Goal: Transaction & Acquisition: Purchase product/service

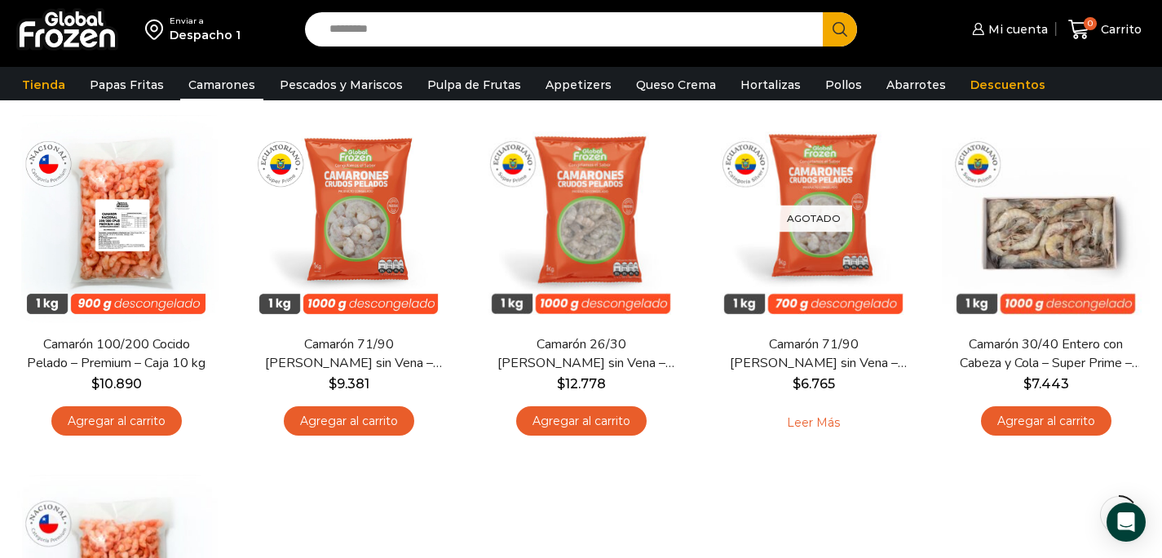
scroll to position [135, 0]
click at [378, 33] on input "Search input" at bounding box center [568, 29] width 494 height 34
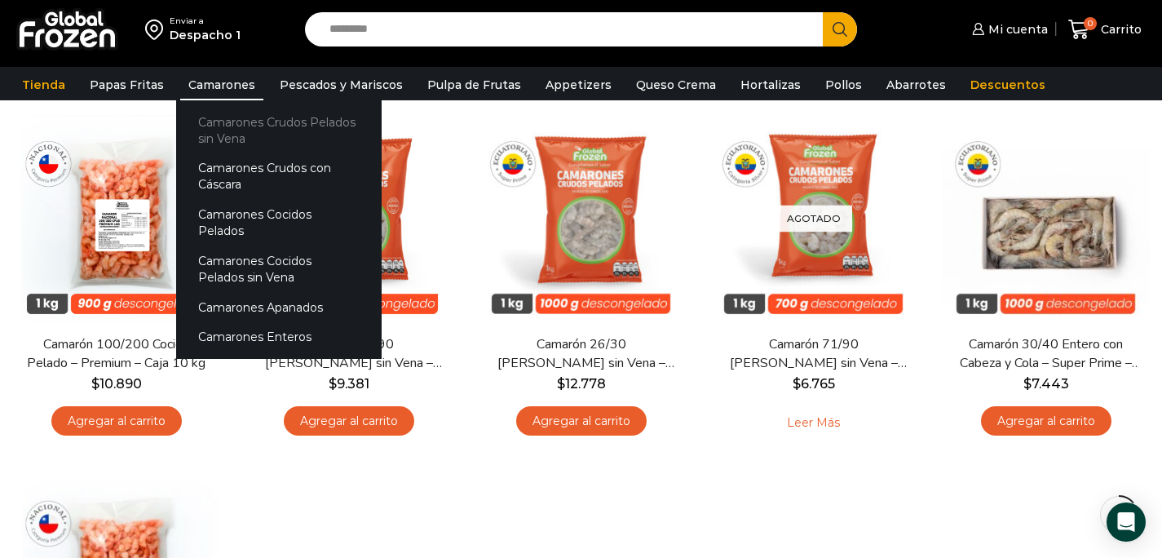
click at [232, 121] on link "Camarones Crudos Pelados sin Vena" at bounding box center [279, 130] width 206 height 46
click at [229, 135] on link "Camarones Crudos Pelados sin Vena" at bounding box center [279, 130] width 206 height 46
click at [228, 126] on link "Camarones Crudos Pelados sin Vena" at bounding box center [279, 130] width 206 height 46
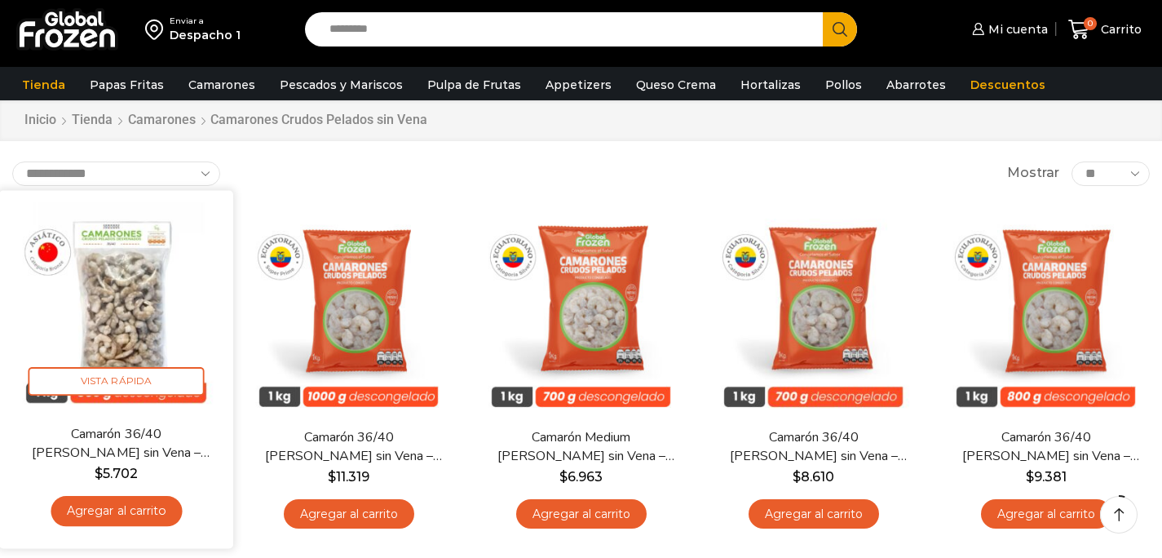
scroll to position [45, 0]
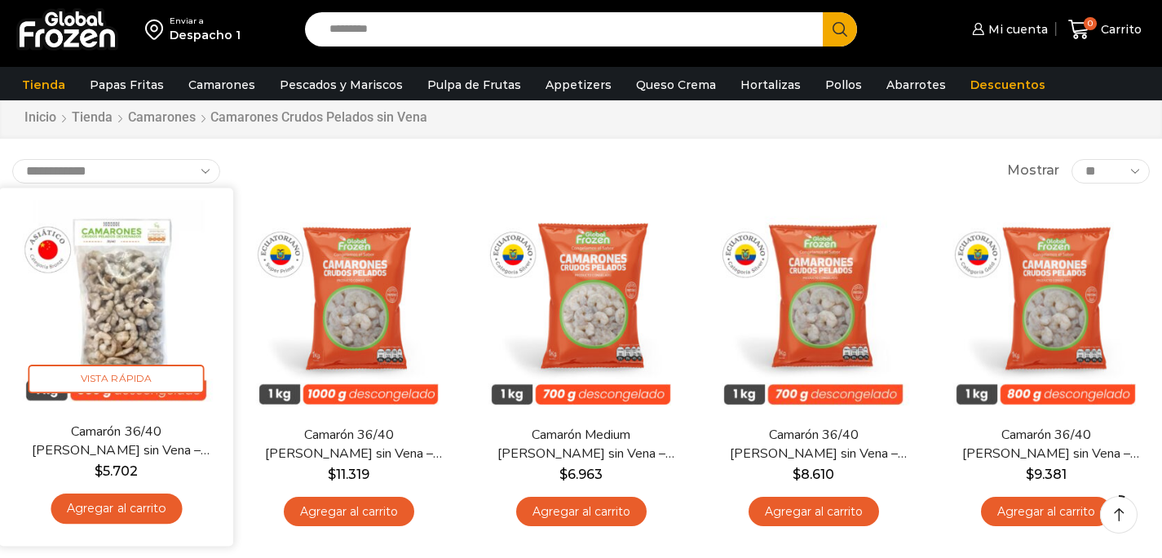
click at [159, 506] on link "Agregar al carrito" at bounding box center [116, 508] width 131 height 30
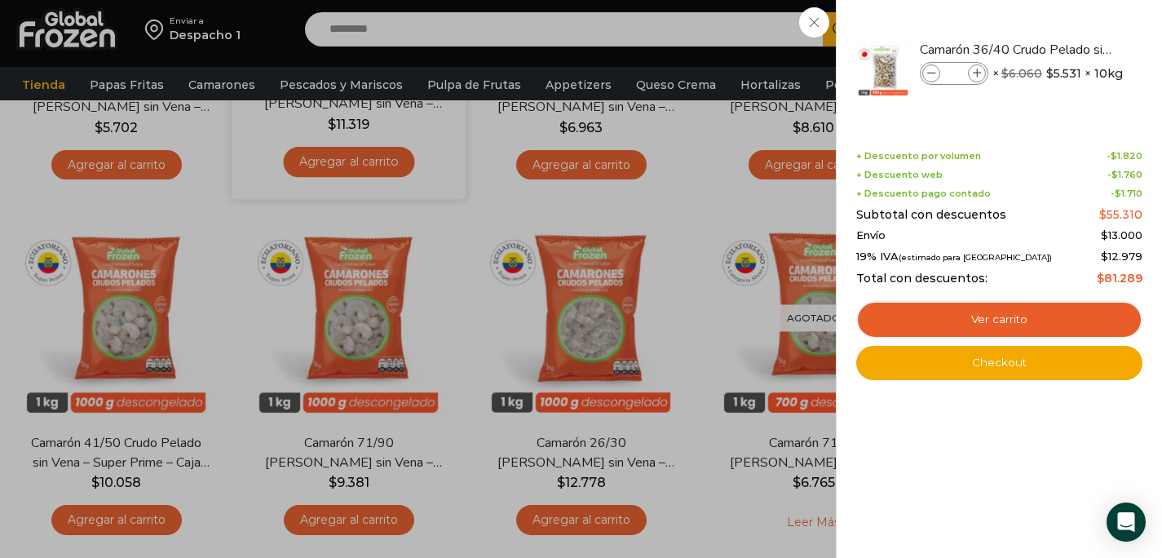
scroll to position [766, 0]
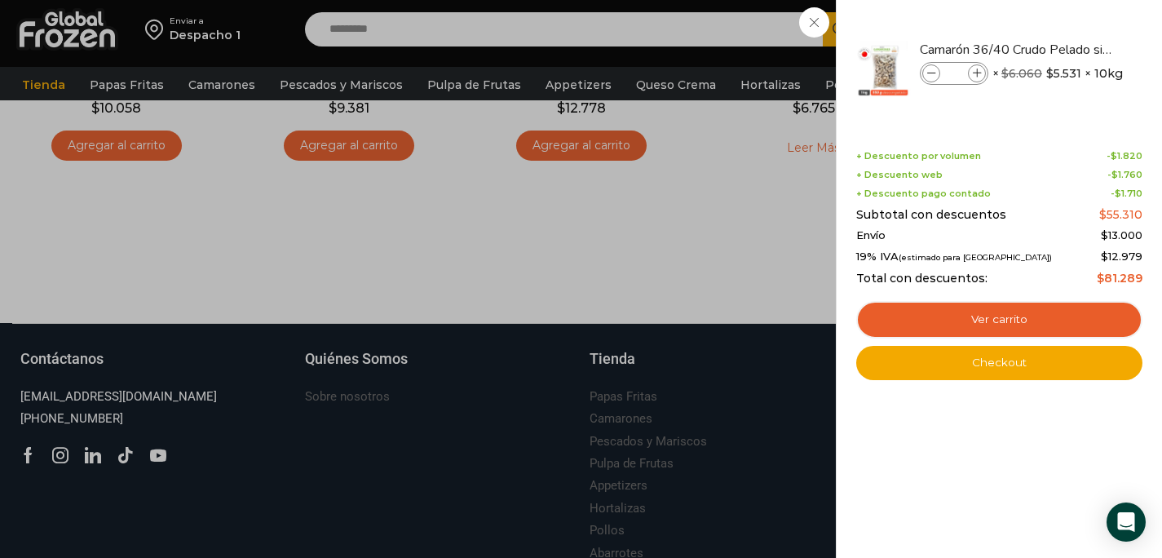
click at [1064, 49] on div "1 Carrito 1 1 Shopping Cart *" at bounding box center [1105, 30] width 82 height 38
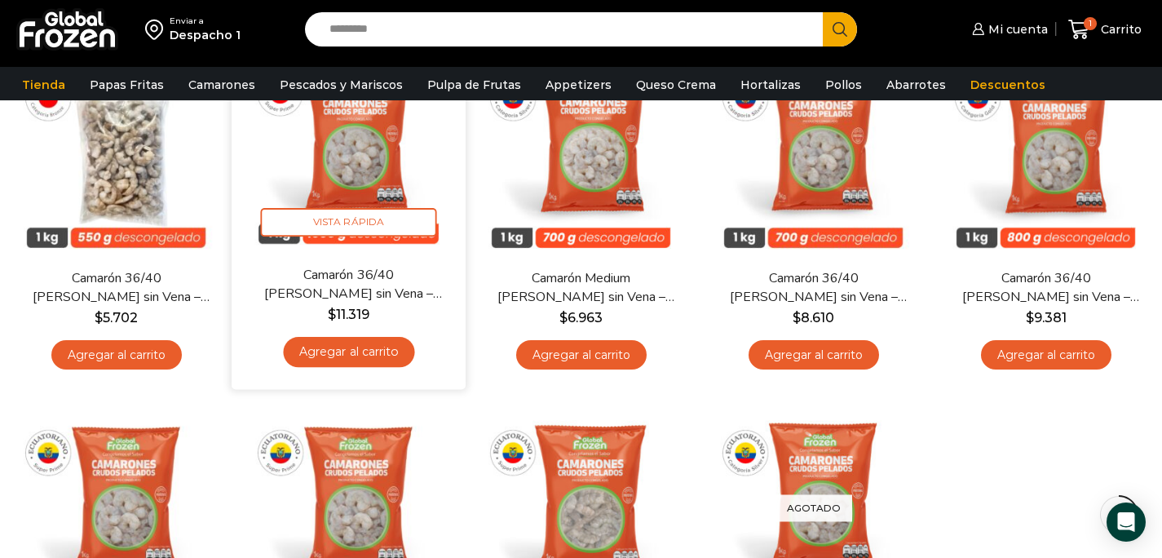
scroll to position [155, 0]
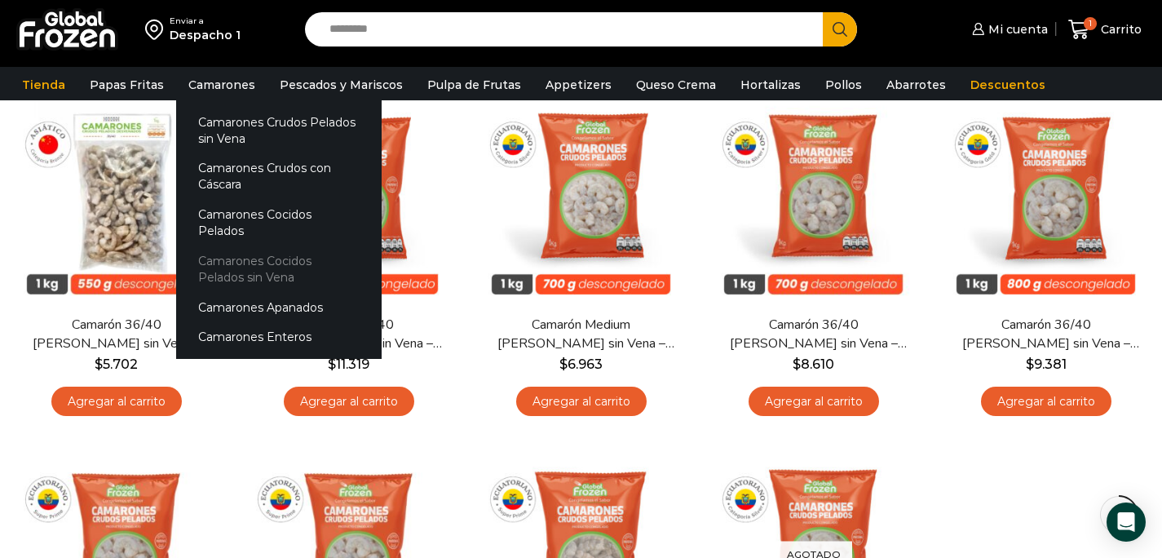
click at [245, 246] on link "Camarones Cocidos Pelados sin Vena" at bounding box center [279, 269] width 206 height 46
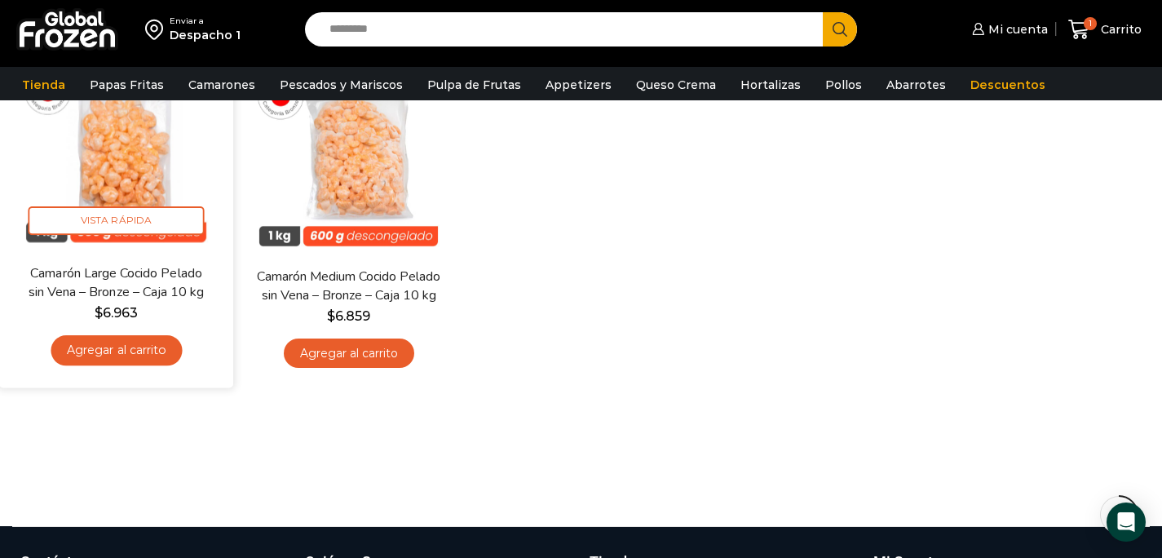
click at [163, 352] on link "Agregar al carrito" at bounding box center [116, 350] width 131 height 30
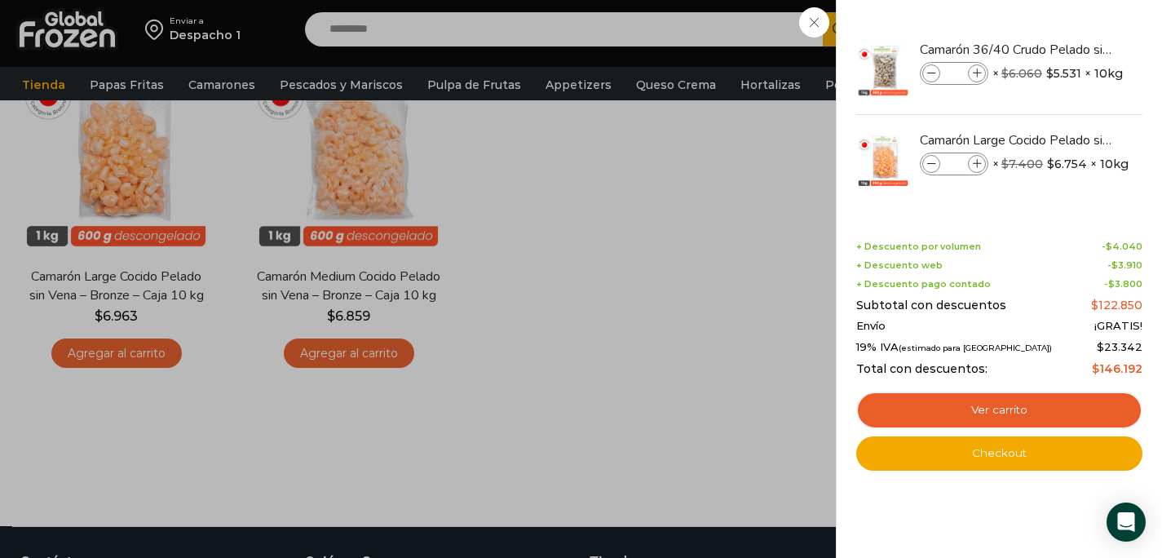
click at [1064, 49] on div "2 [GEOGRAPHIC_DATA] 2 2 Shopping Cart *" at bounding box center [1105, 30] width 82 height 38
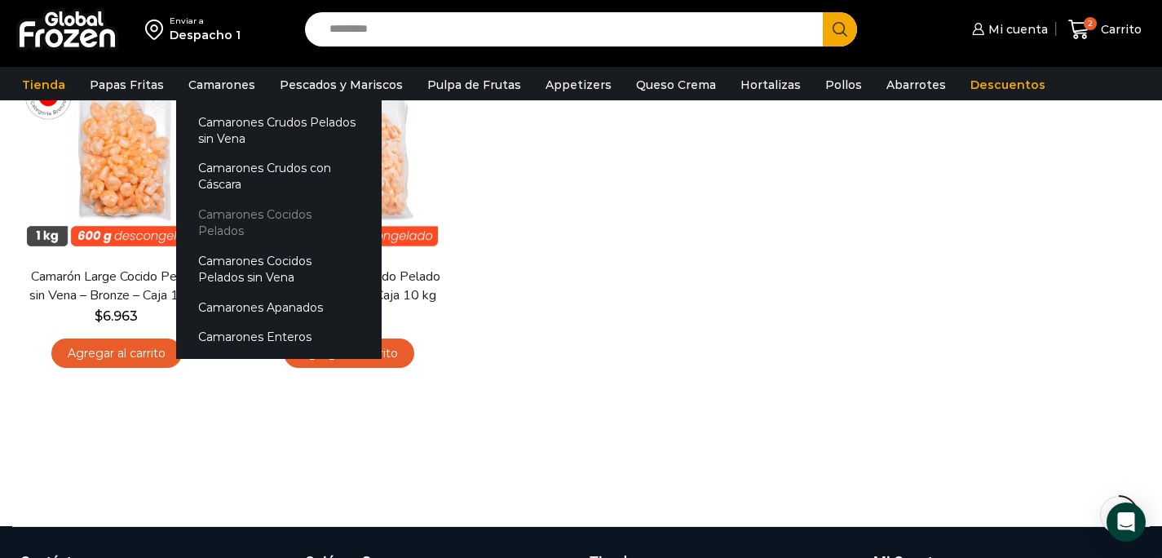
click at [245, 214] on link "Camarones Cocidos Pelados" at bounding box center [279, 223] width 206 height 46
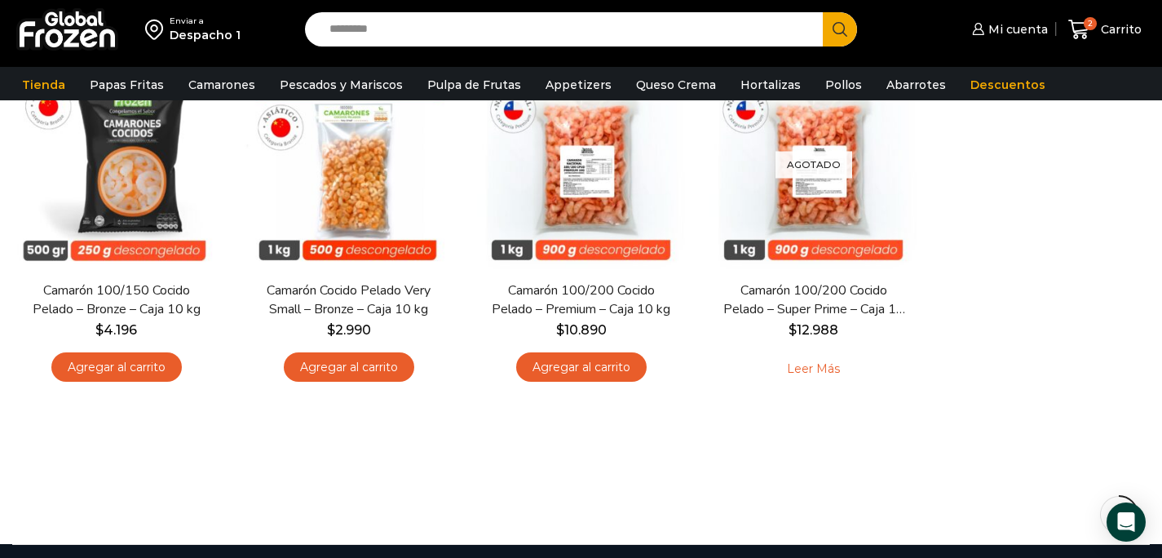
scroll to position [186, 0]
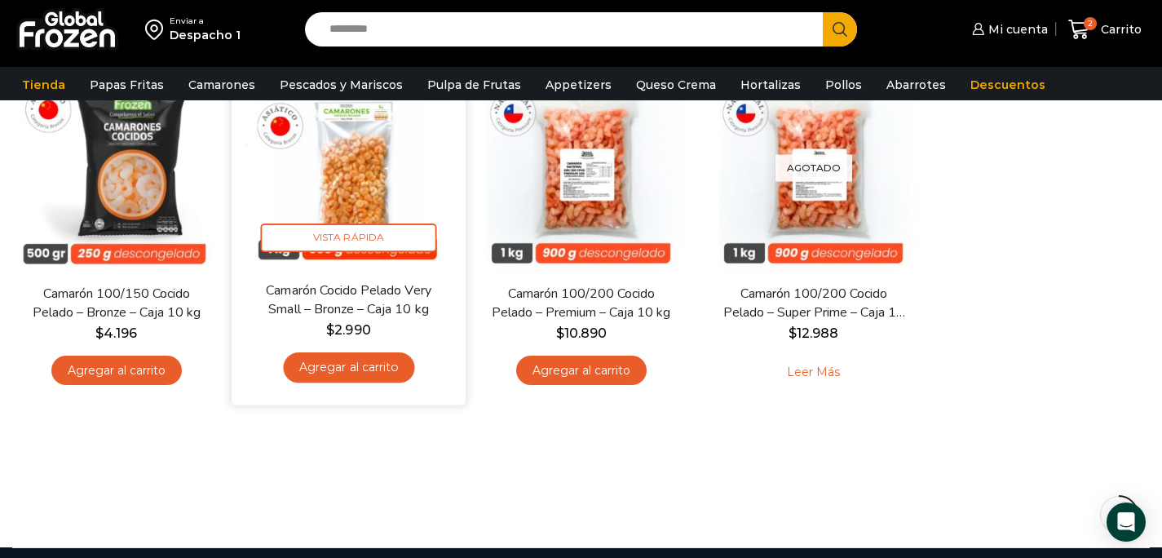
click at [366, 369] on link "Agregar al carrito" at bounding box center [348, 367] width 131 height 30
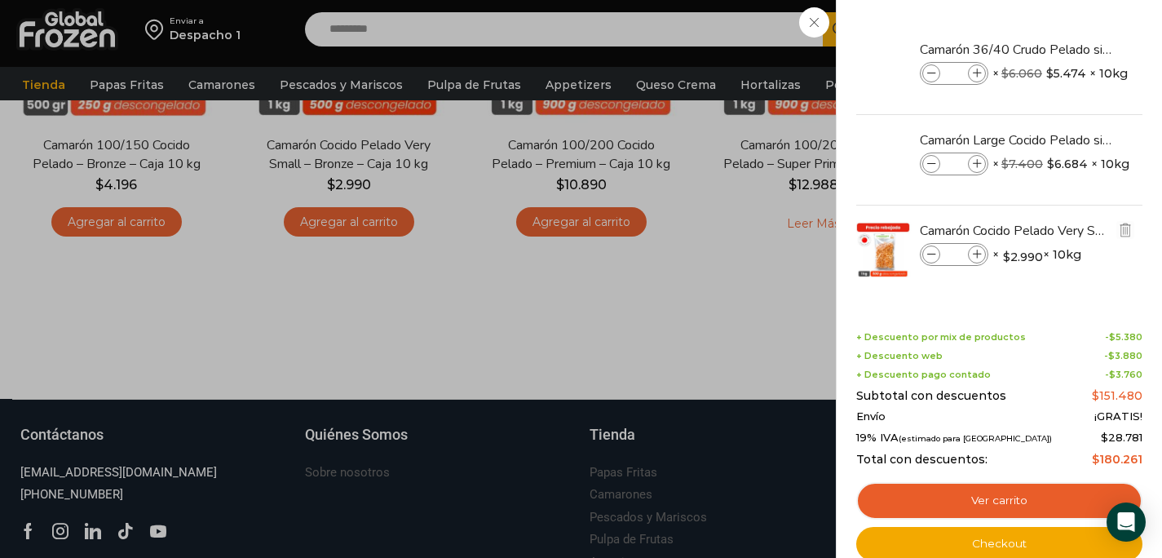
scroll to position [360, 0]
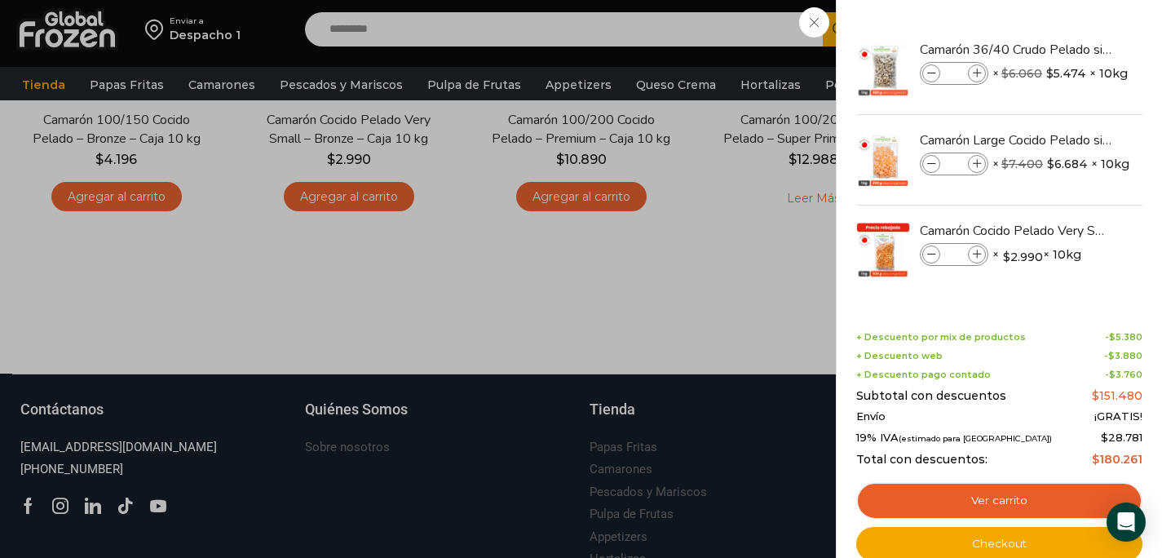
click at [1064, 49] on div "3 Carrito 3 3 Shopping Cart *" at bounding box center [1105, 30] width 82 height 38
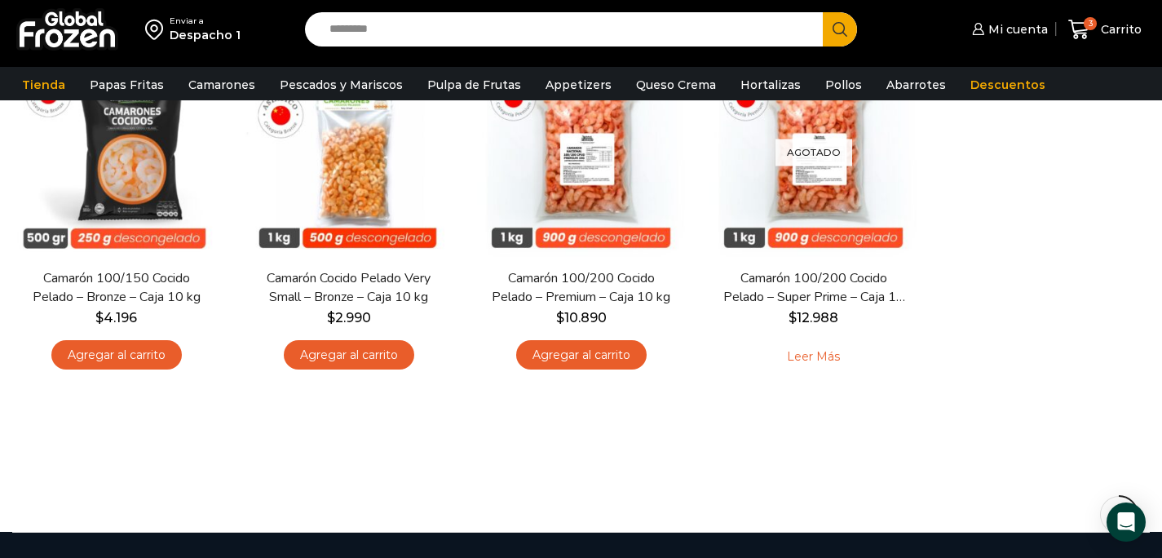
scroll to position [205, 0]
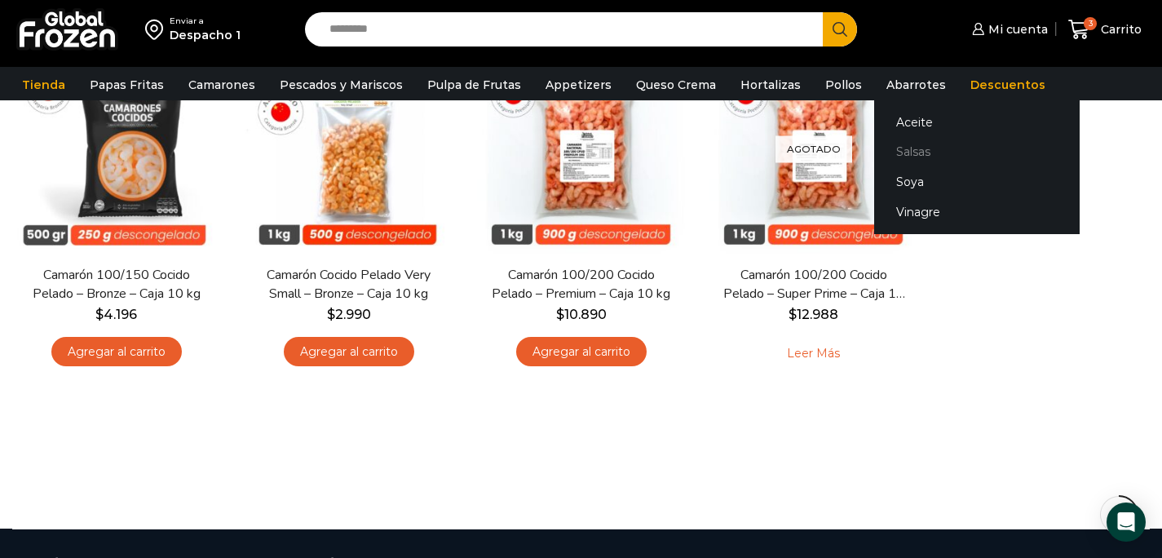
click at [885, 150] on link "Salsas" at bounding box center [977, 152] width 206 height 30
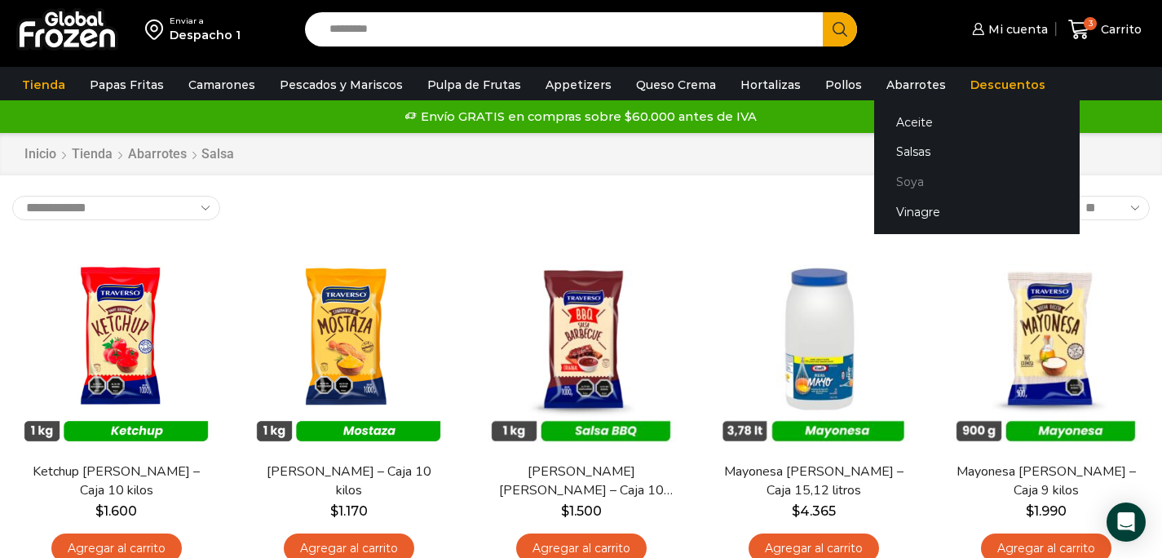
click at [888, 177] on link "Soya" at bounding box center [977, 182] width 206 height 30
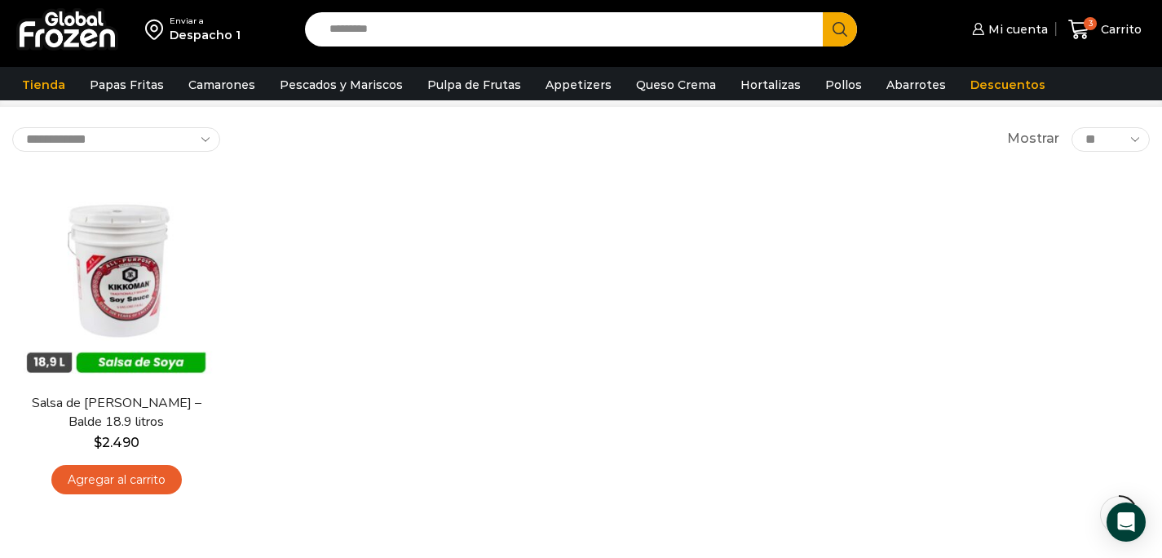
scroll to position [82, 0]
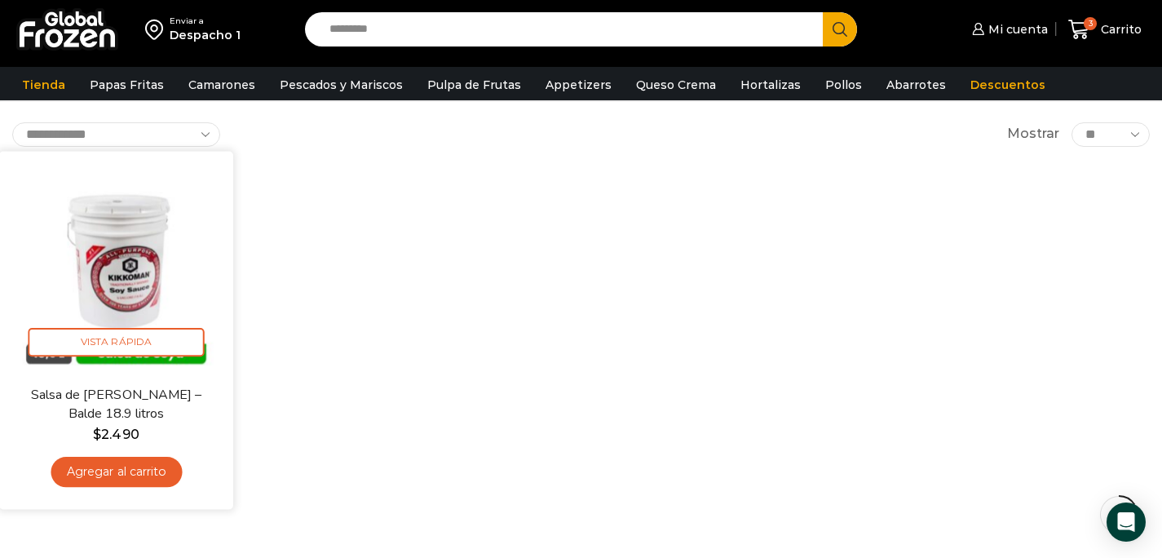
click at [155, 468] on link "Agregar al carrito" at bounding box center [116, 472] width 131 height 30
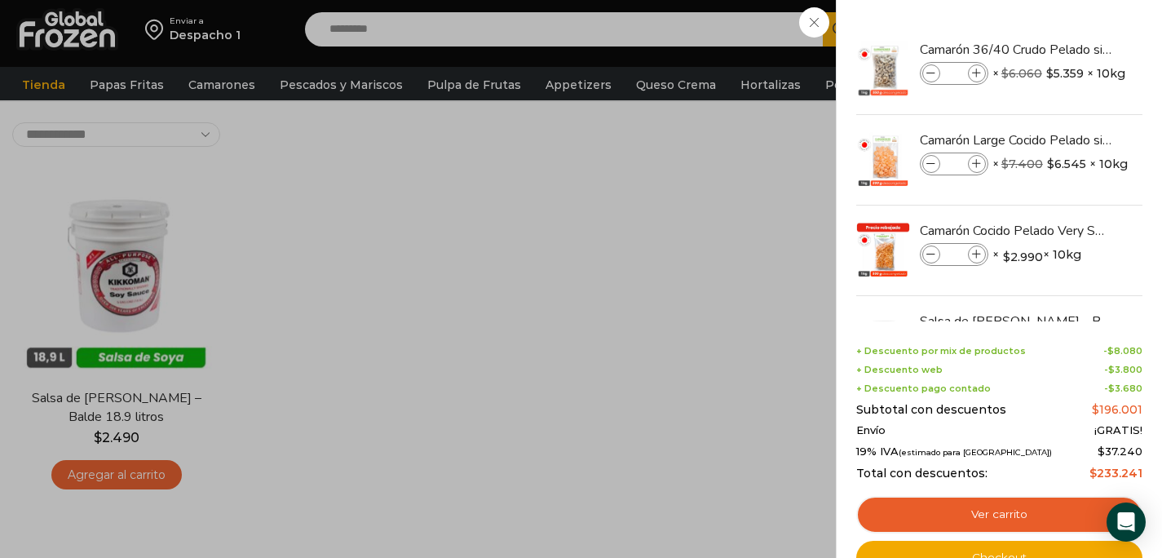
click at [1064, 16] on div "4 Carrito 4 4 Shopping Cart *" at bounding box center [1105, 30] width 82 height 38
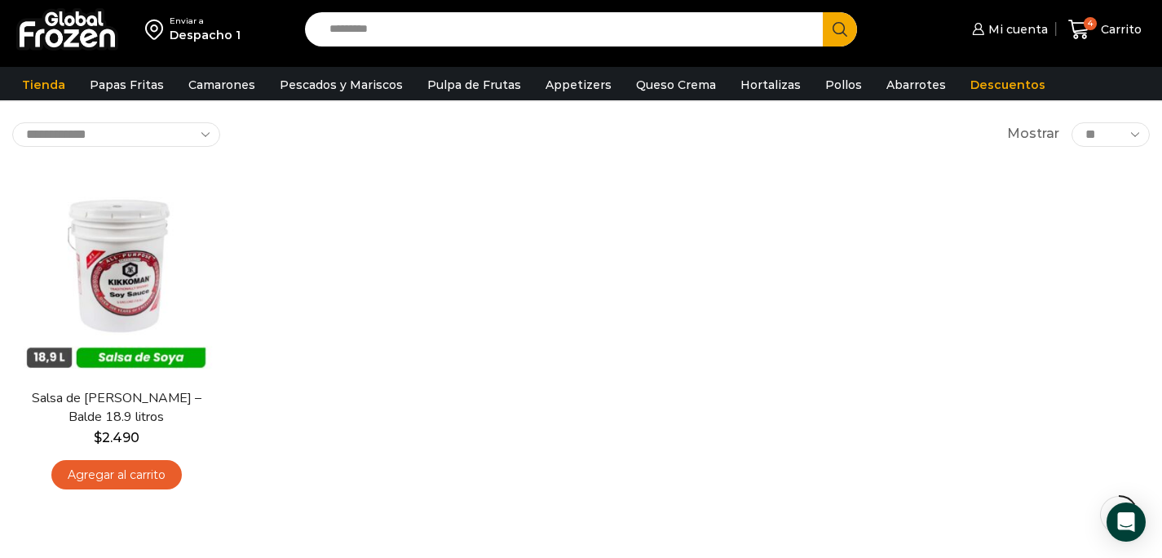
click at [398, 32] on input "Search input" at bounding box center [568, 29] width 494 height 34
click at [823, 12] on button "Search" at bounding box center [840, 29] width 34 height 34
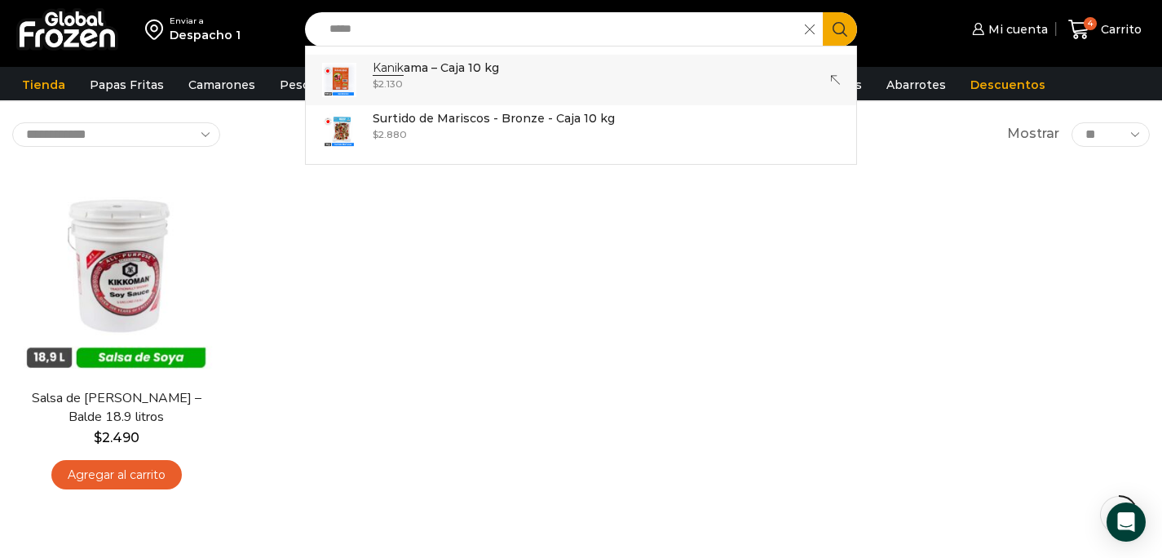
click at [452, 72] on p "Kanik ama – Caja 10 kg" at bounding box center [436, 68] width 126 height 18
type input "**********"
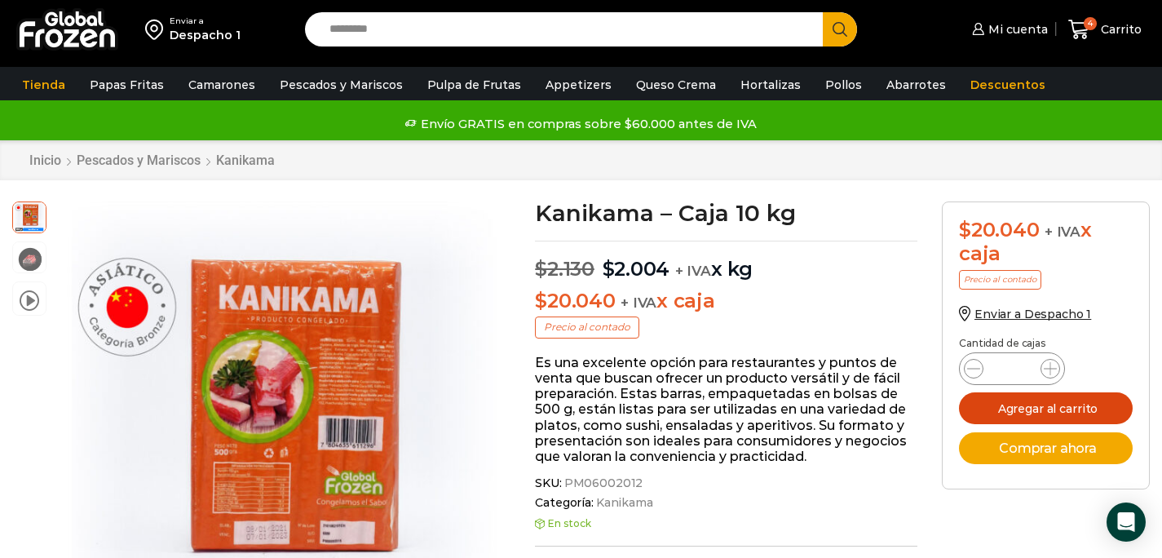
click at [993, 414] on button "Agregar al carrito" at bounding box center [1046, 408] width 174 height 32
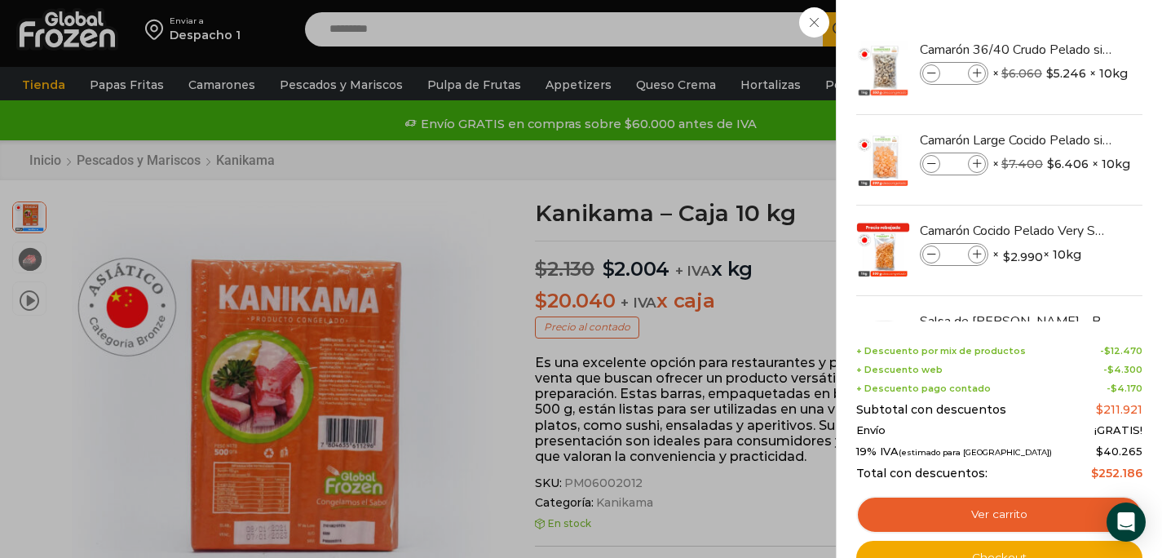
click at [1064, 49] on div "5 Carrito 5 5 Shopping Cart *" at bounding box center [1105, 30] width 82 height 38
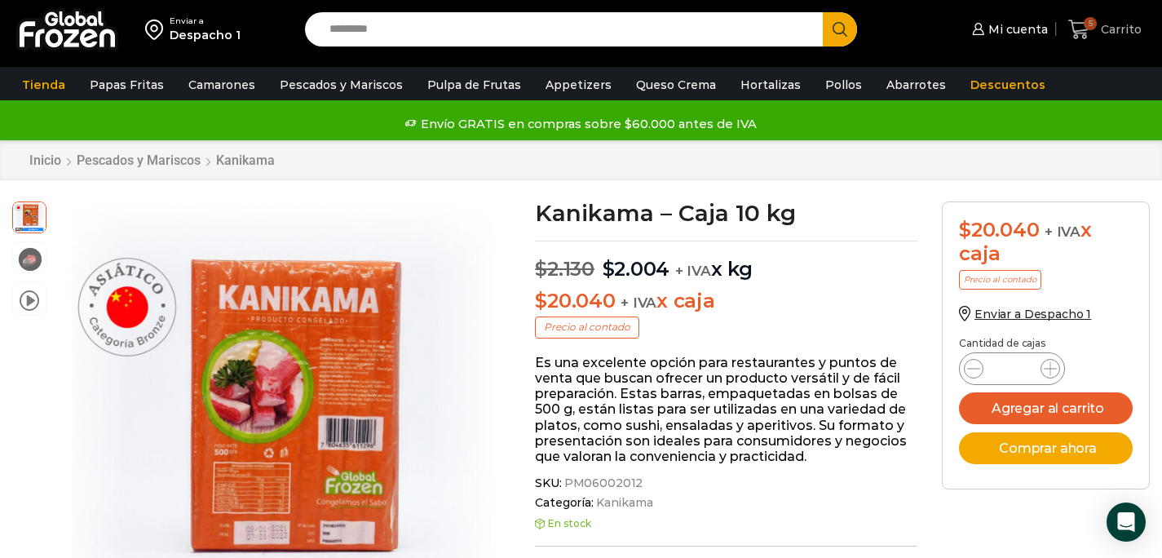
click at [1080, 29] on icon at bounding box center [1079, 30] width 22 height 22
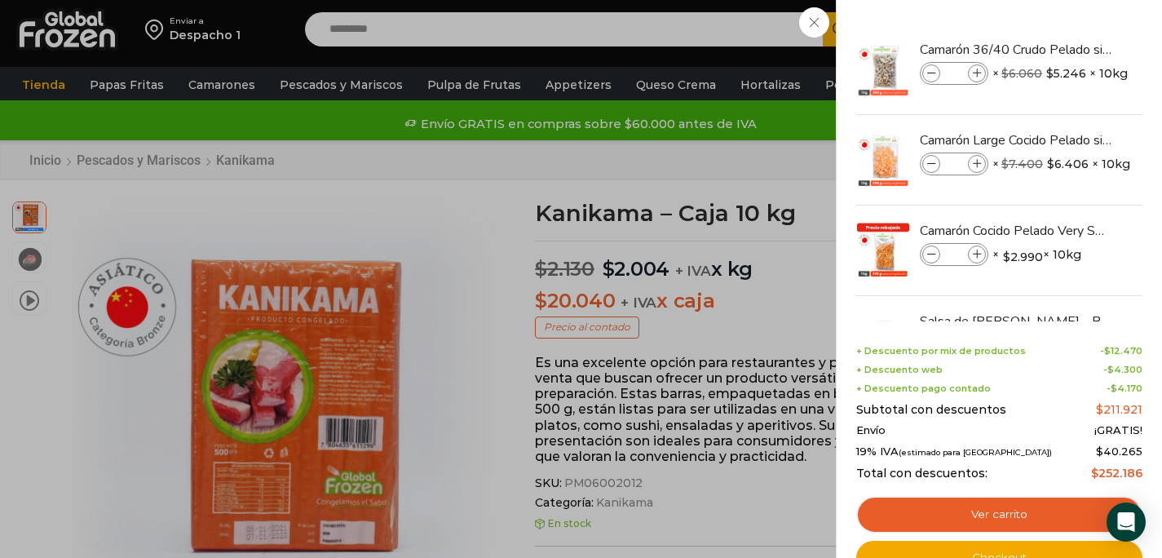
click at [1064, 24] on div "5 Carrito 5 5 Shopping Cart *" at bounding box center [1105, 30] width 82 height 38
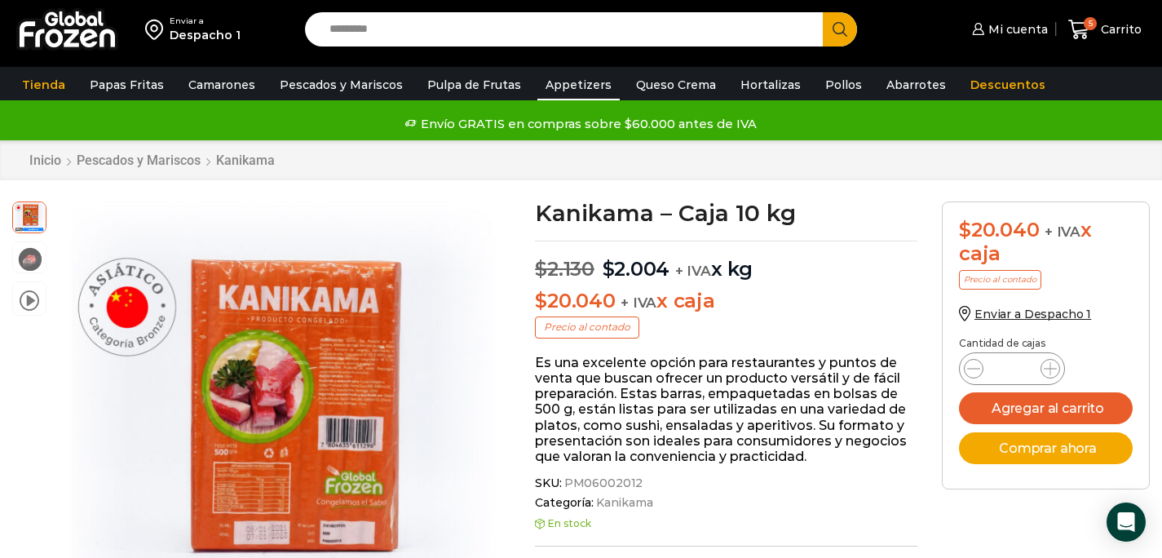
click at [565, 93] on link "Appetizers" at bounding box center [578, 84] width 82 height 31
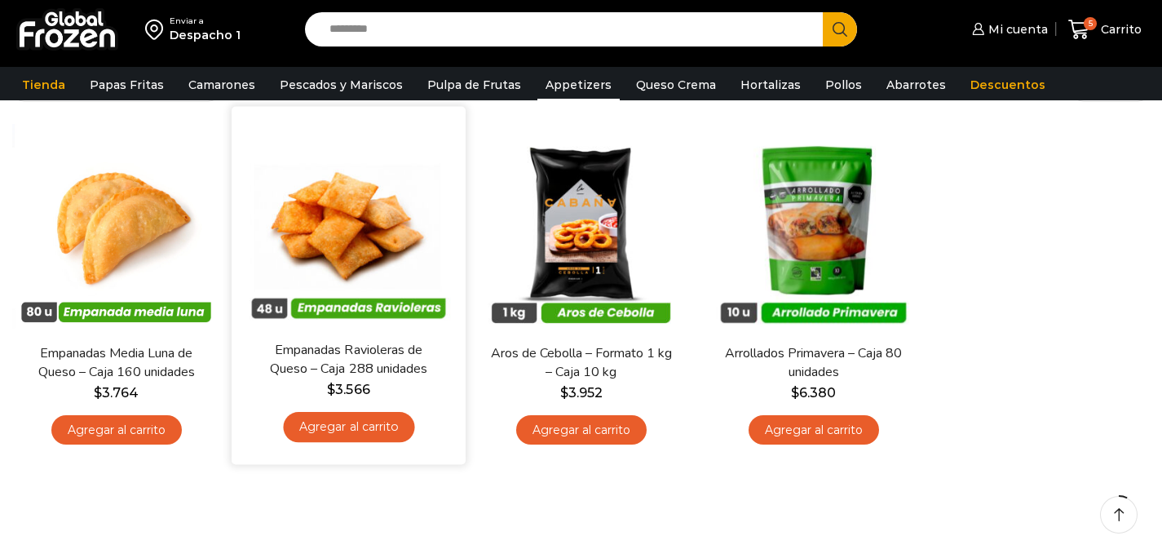
scroll to position [139, 0]
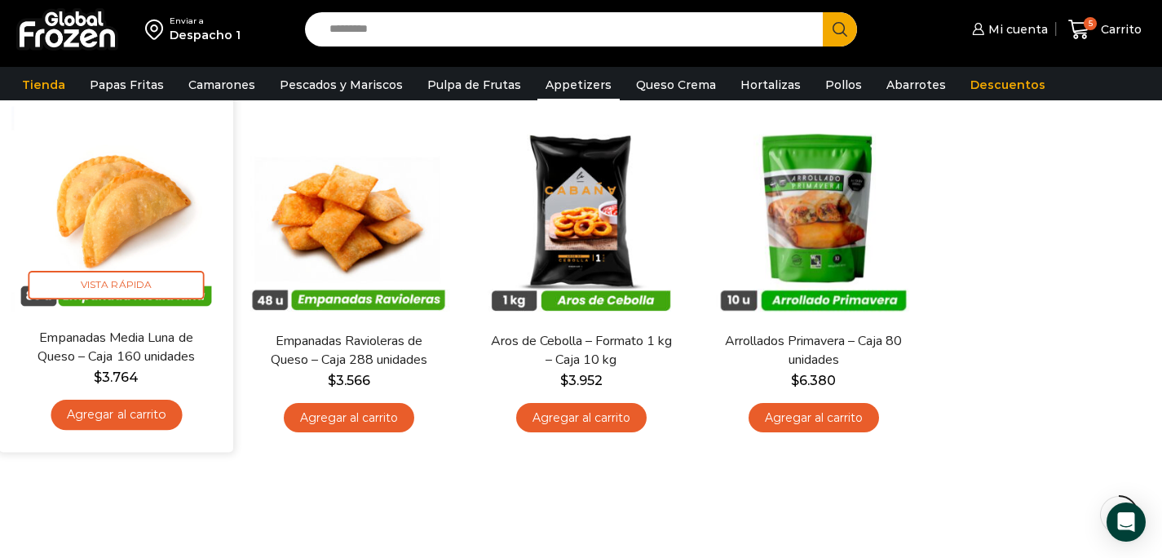
click at [166, 415] on link "Agregar al carrito" at bounding box center [116, 415] width 131 height 30
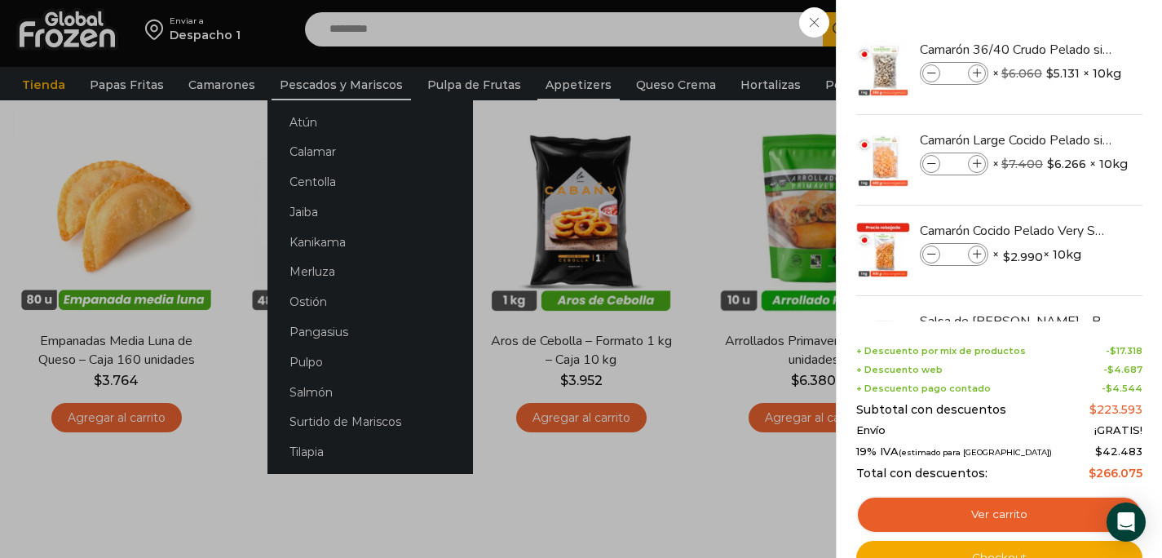
click at [1064, 49] on div "6 Carrito 6 6 Shopping Cart *" at bounding box center [1105, 30] width 82 height 38
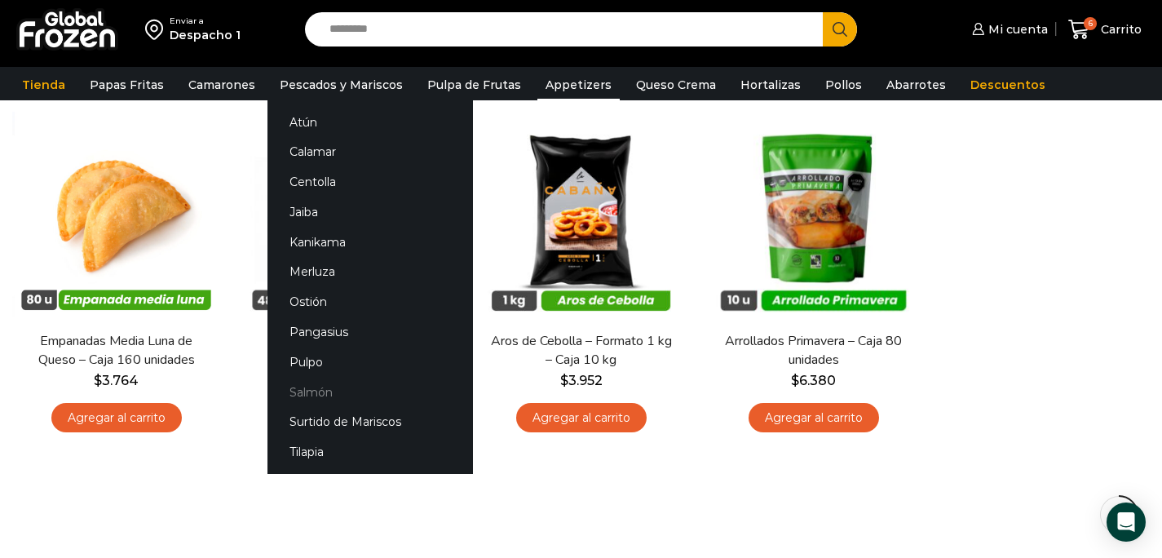
click at [329, 395] on link "Salmón" at bounding box center [371, 392] width 206 height 30
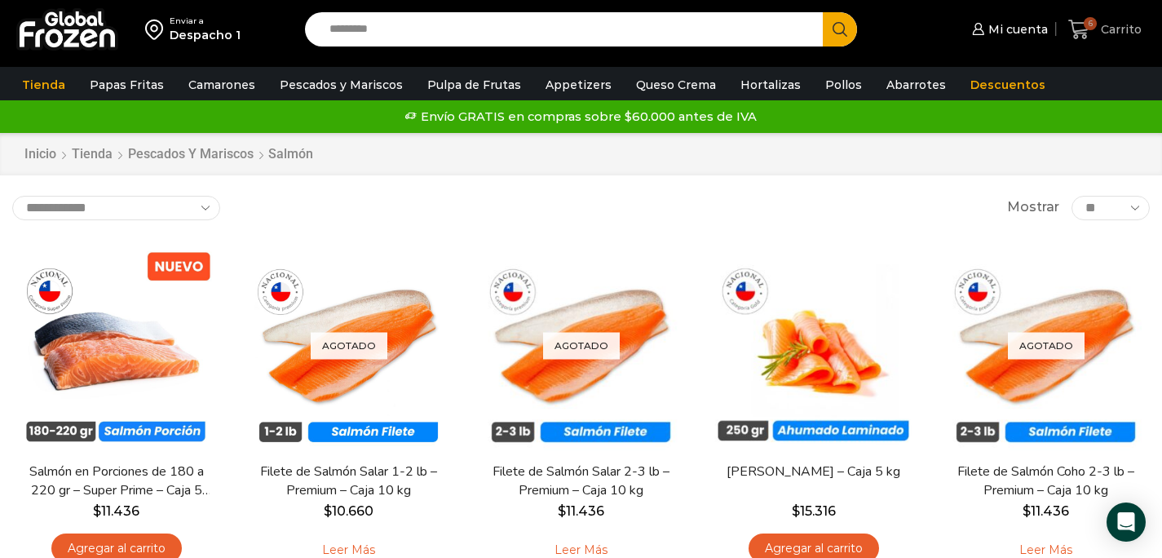
click at [1083, 41] on link "6 [GEOGRAPHIC_DATA]" at bounding box center [1105, 30] width 82 height 38
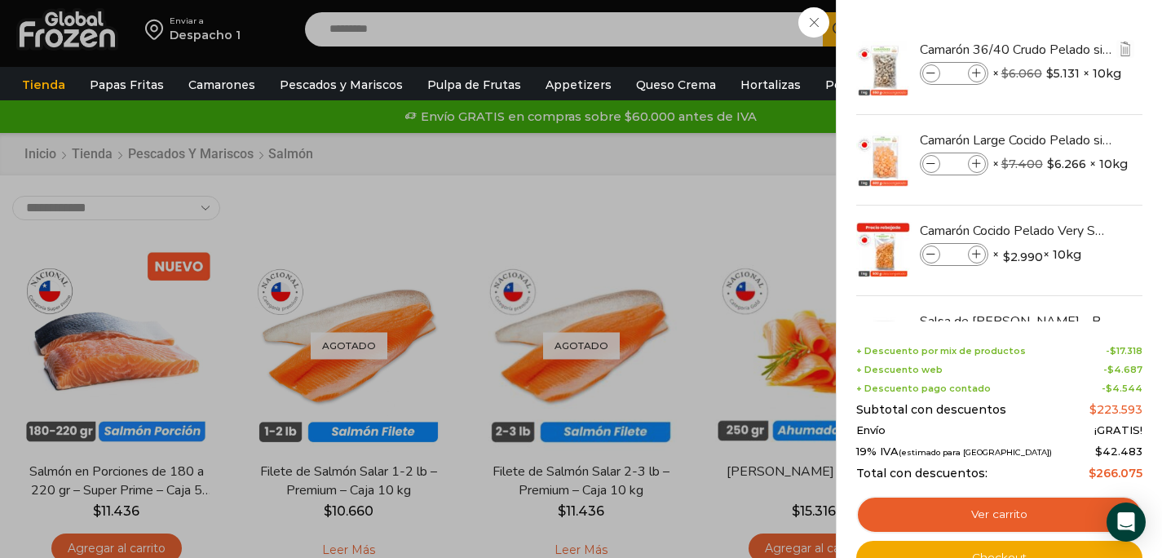
click at [974, 69] on icon at bounding box center [977, 73] width 9 height 9
type input "*"
